Goal: Navigation & Orientation: Understand site structure

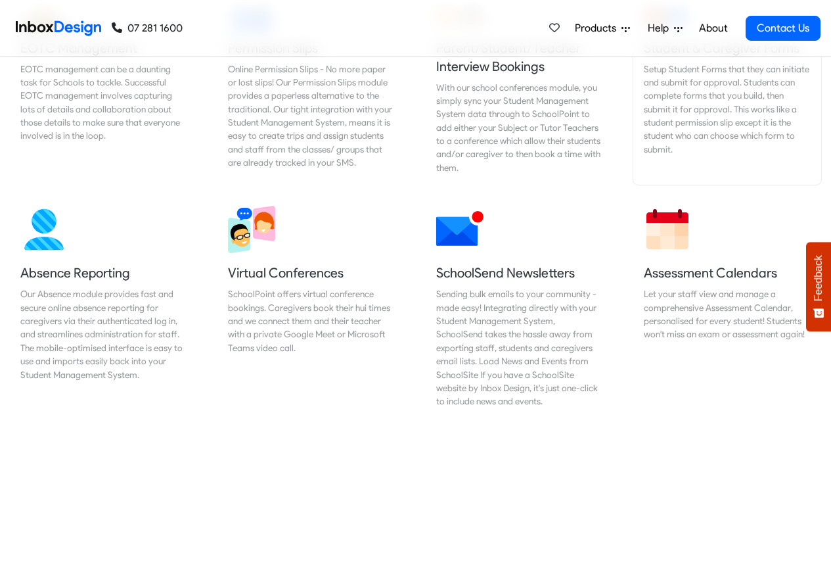
scroll to position [946, 0]
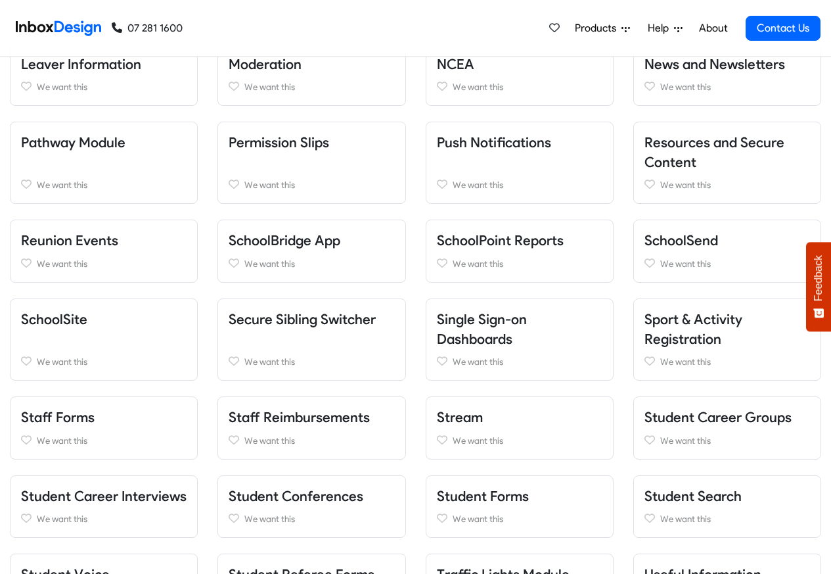
scroll to position [1025, 0]
